Goal: Task Accomplishment & Management: Manage account settings

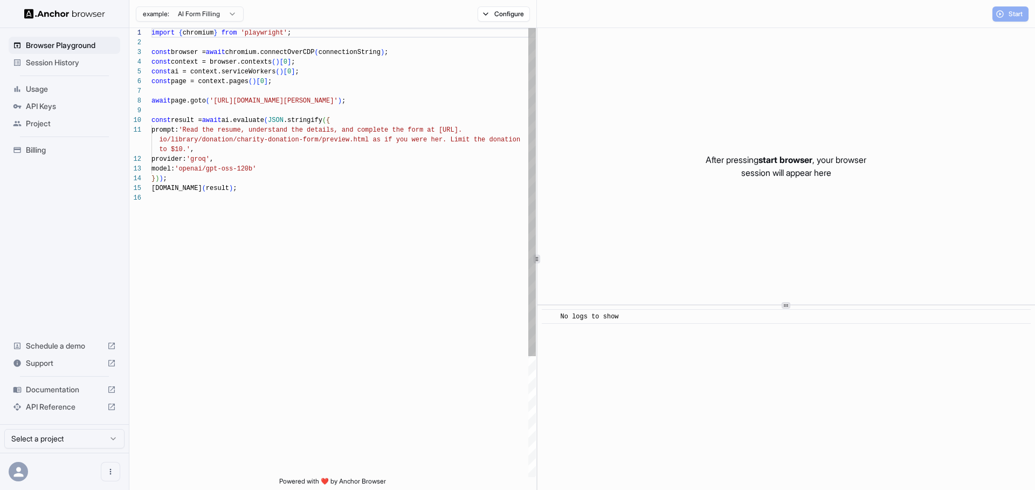
scroll to position [97, 0]
click at [31, 144] on span "Billing" at bounding box center [71, 149] width 90 height 11
